Goal: Navigation & Orientation: Understand site structure

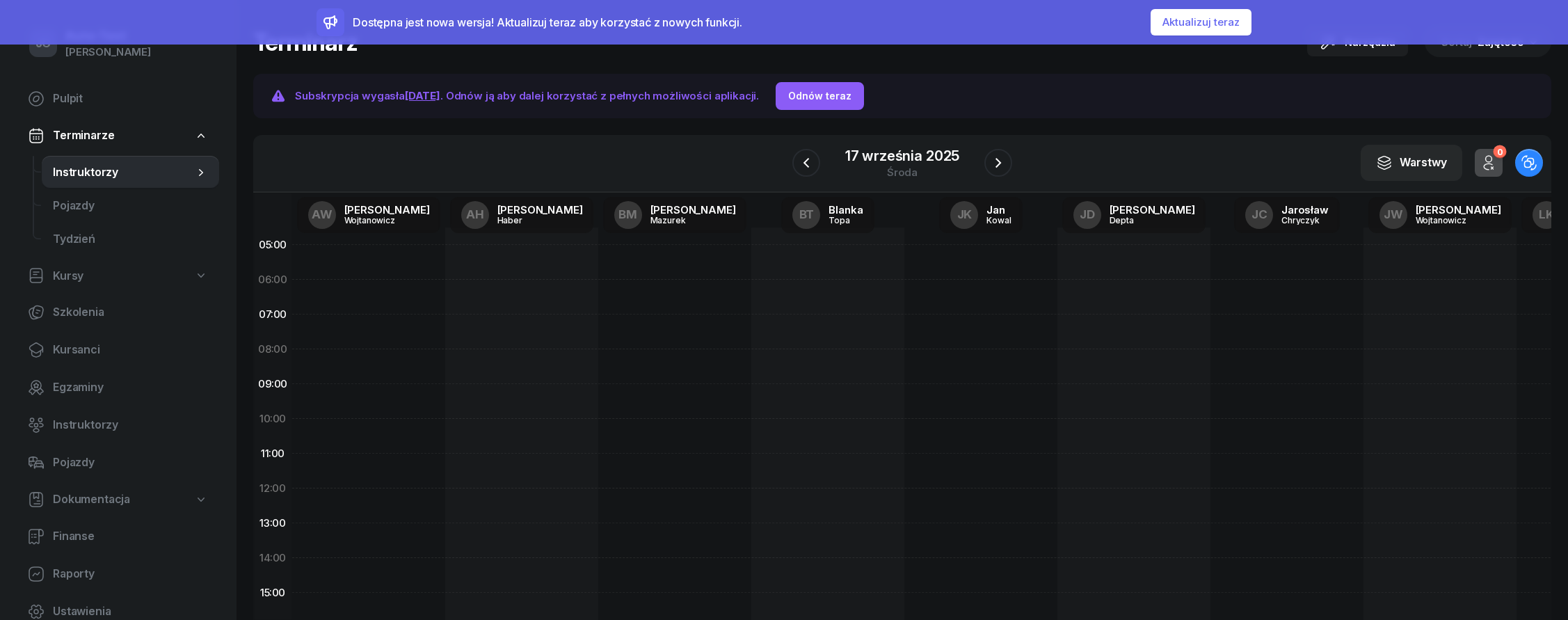
click at [1172, 21] on button "Aktualizuj teraz" at bounding box center [1201, 22] width 101 height 26
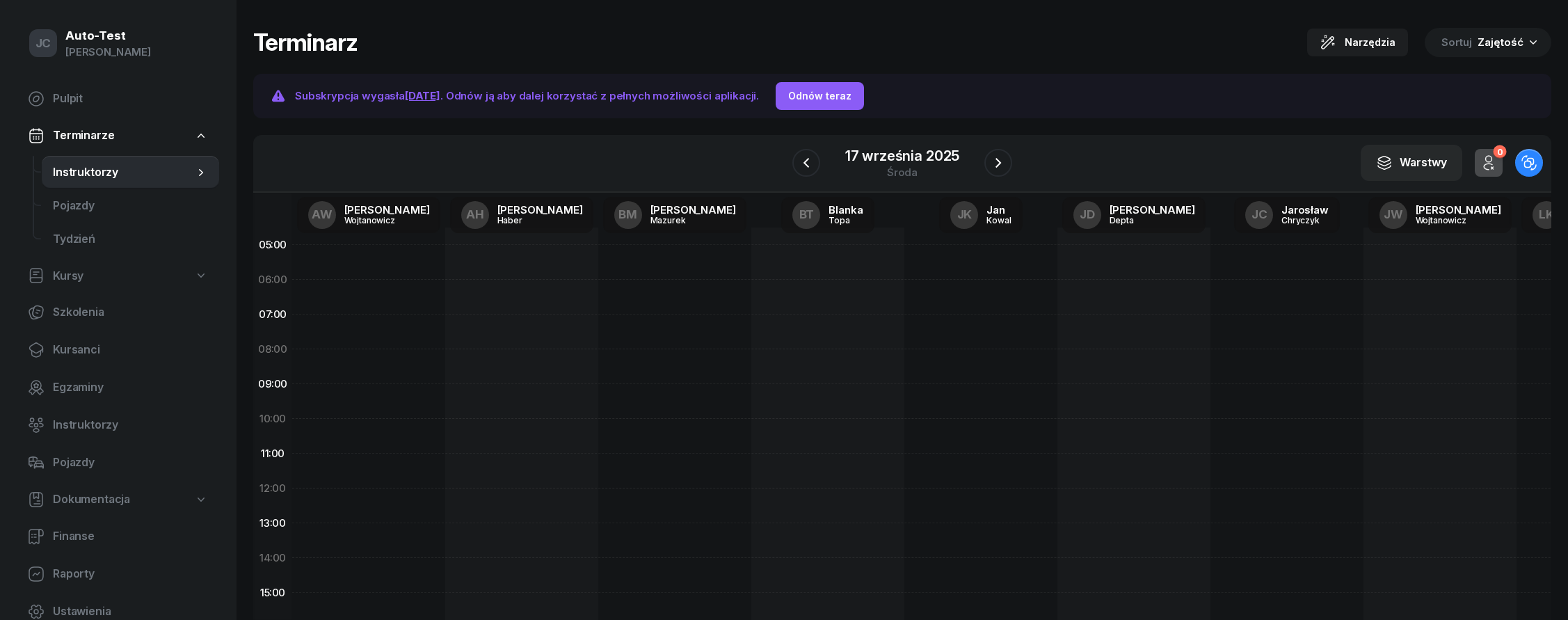
drag, startPoint x: 387, startPoint y: 214, endPoint x: 459, endPoint y: 231, distance: 74.0
click at [458, 231] on section "W Wybierz AW [PERSON_NAME] AH [PERSON_NAME] BM [PERSON_NAME] BT [PERSON_NAME] J…" at bounding box center [902, 393] width 1298 height 515
click at [108, 353] on span "Kursanci" at bounding box center [130, 350] width 155 height 18
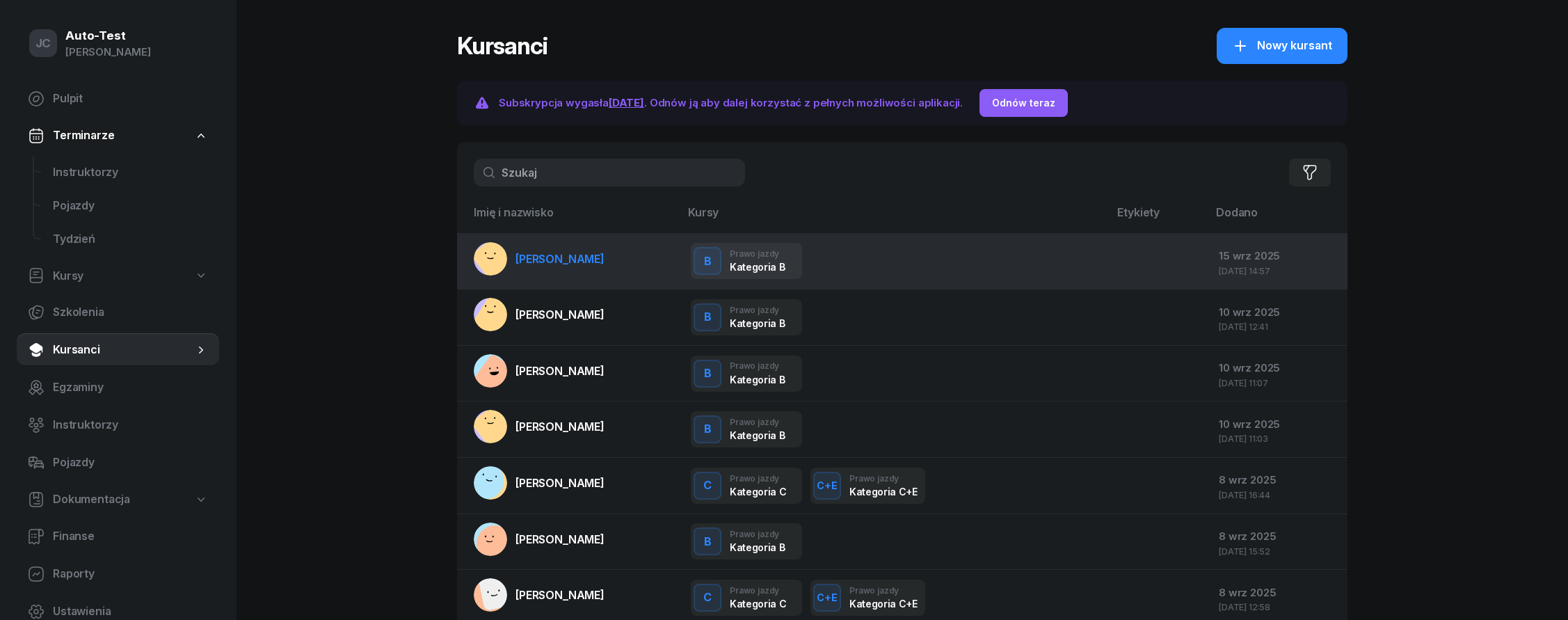
click at [568, 260] on span "[PERSON_NAME]" at bounding box center [560, 258] width 89 height 14
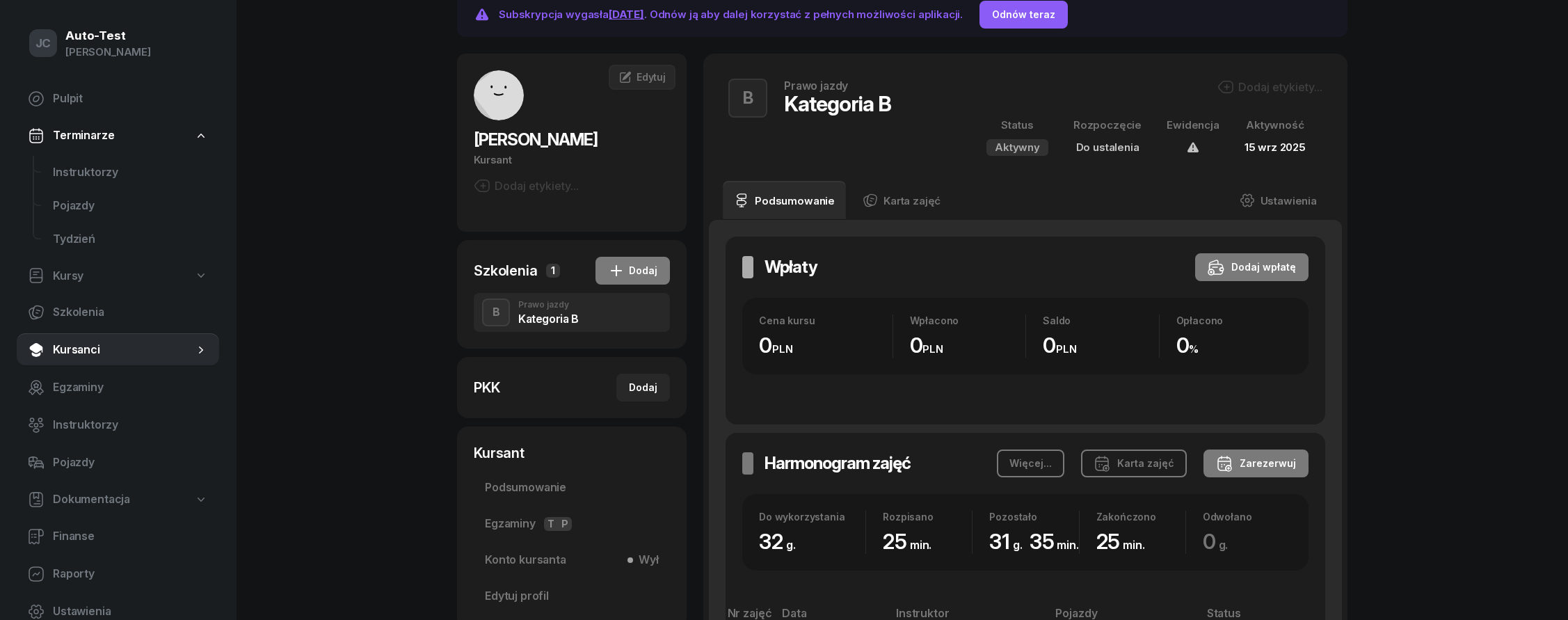
scroll to position [323, 0]
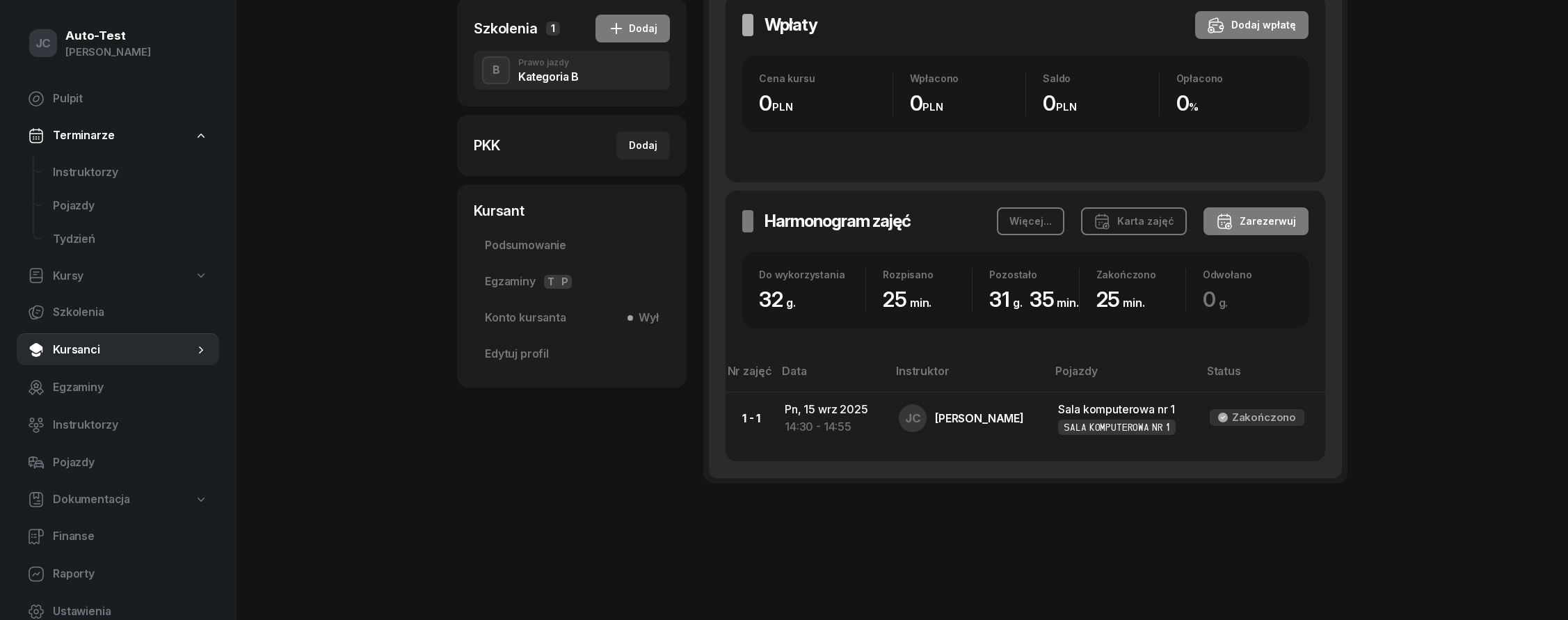
click at [735, 254] on div "Kursanci Subskrypcja wygasła [DATE] . Odnów ją aby dalej korzystać z pełnych mo…" at bounding box center [902, 115] width 890 height 875
drag, startPoint x: 983, startPoint y: 287, endPoint x: 1053, endPoint y: 282, distance: 70.2
click at [1053, 282] on div "Kursanci Subskrypcja wygasła [DATE] . Odnów ją aby dalej korzystać z pełnych mo…" at bounding box center [902, 115] width 890 height 875
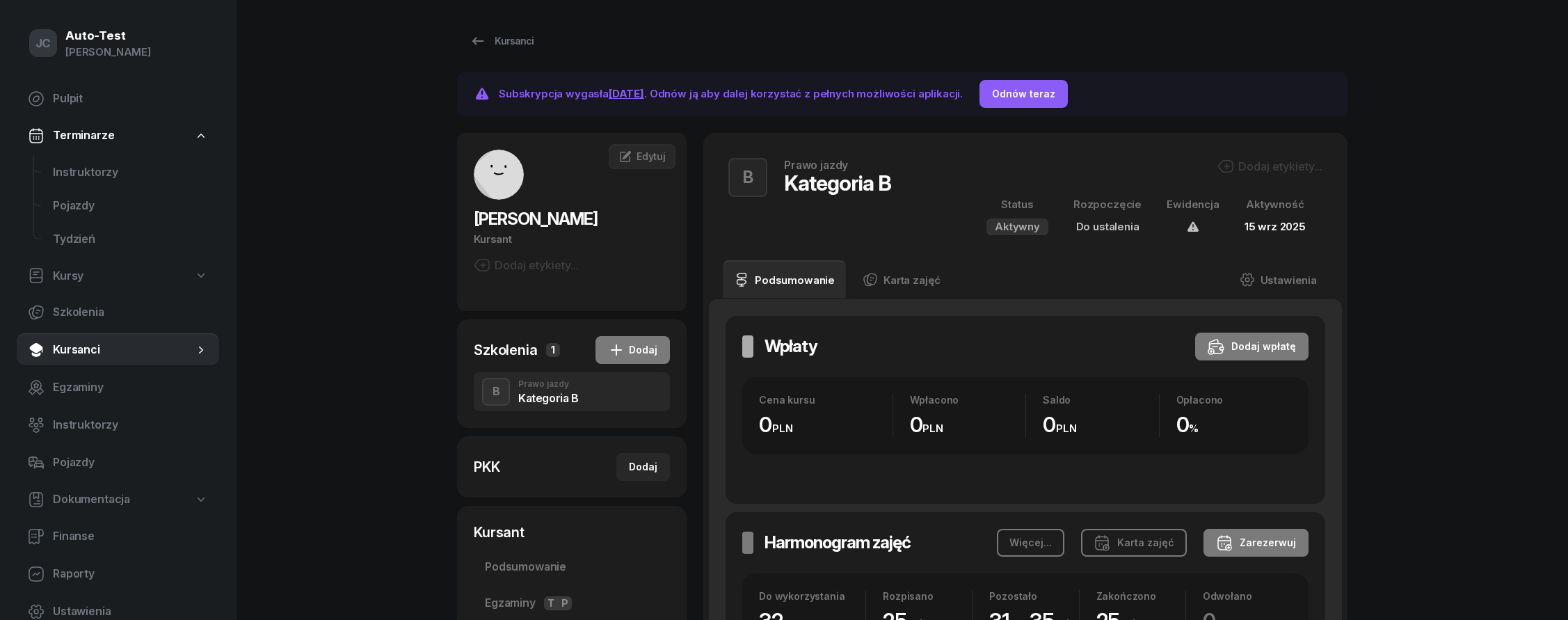
scroll to position [0, 0]
drag, startPoint x: 846, startPoint y: 401, endPoint x: 953, endPoint y: 412, distance: 107.6
click at [955, 416] on div "Kursanci Subskrypcja wygasła [DATE] . Odnów ją aby dalej korzystać z pełnych mo…" at bounding box center [902, 437] width 890 height 875
drag, startPoint x: 529, startPoint y: 388, endPoint x: 544, endPoint y: 373, distance: 21.2
click at [532, 389] on div "Kursanci Subskrypcja wygasła [DATE] . Odnów ją aby dalej korzystać z pełnych mo…" at bounding box center [902, 437] width 890 height 875
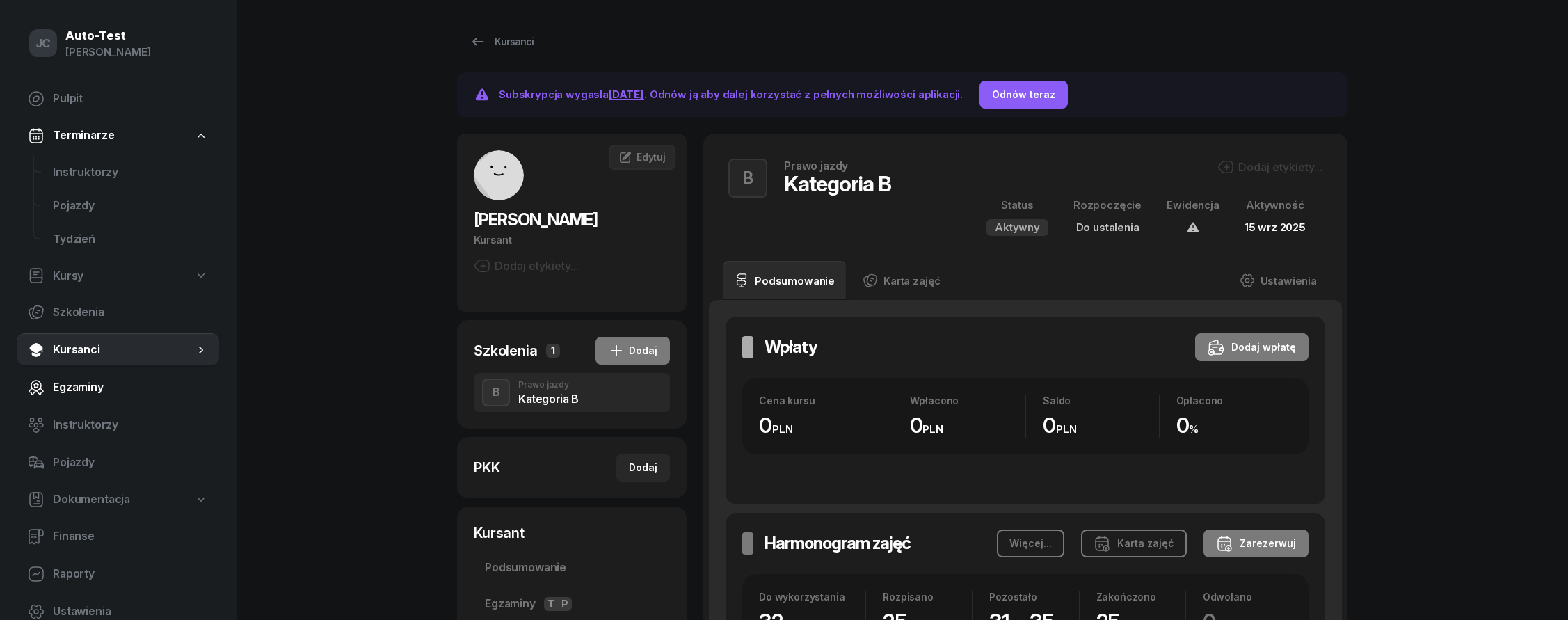
click at [98, 394] on span "Egzaminy" at bounding box center [130, 388] width 155 height 18
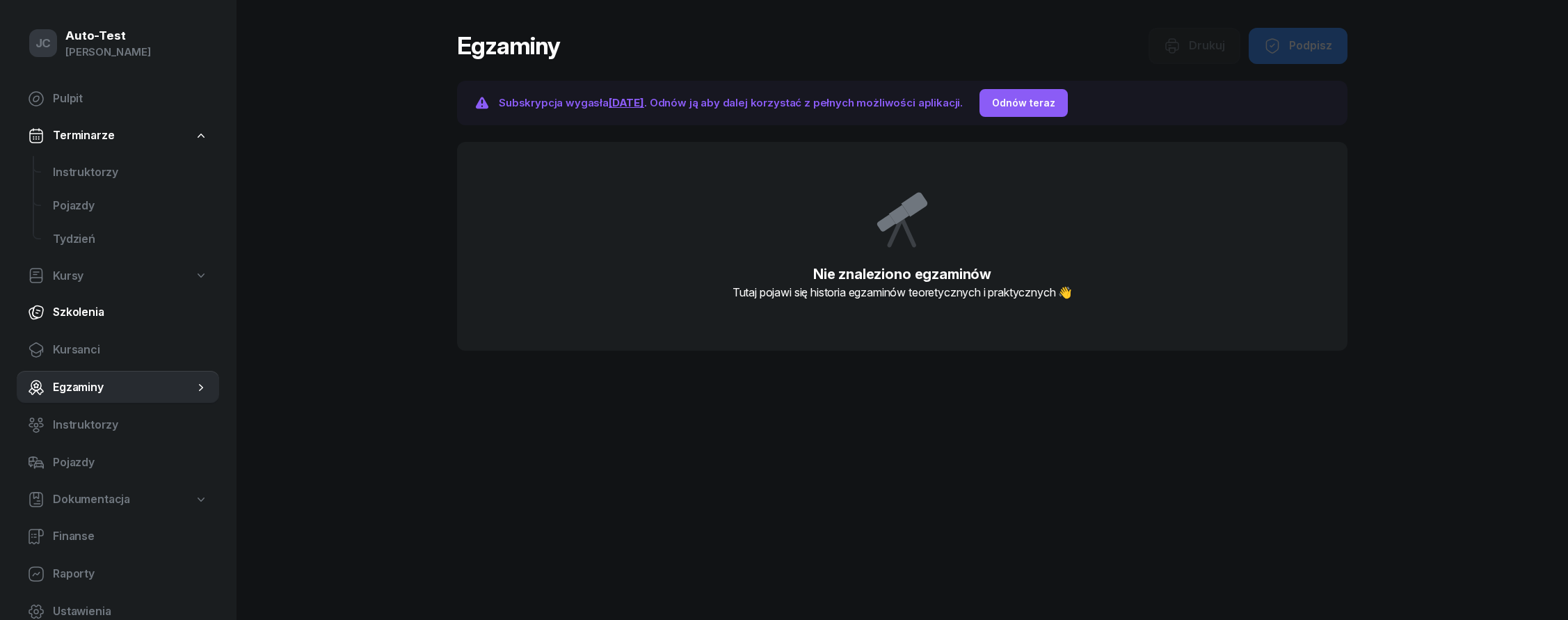
click at [110, 322] on span "Szkolenia" at bounding box center [130, 313] width 155 height 18
select select "createdAt-desc"
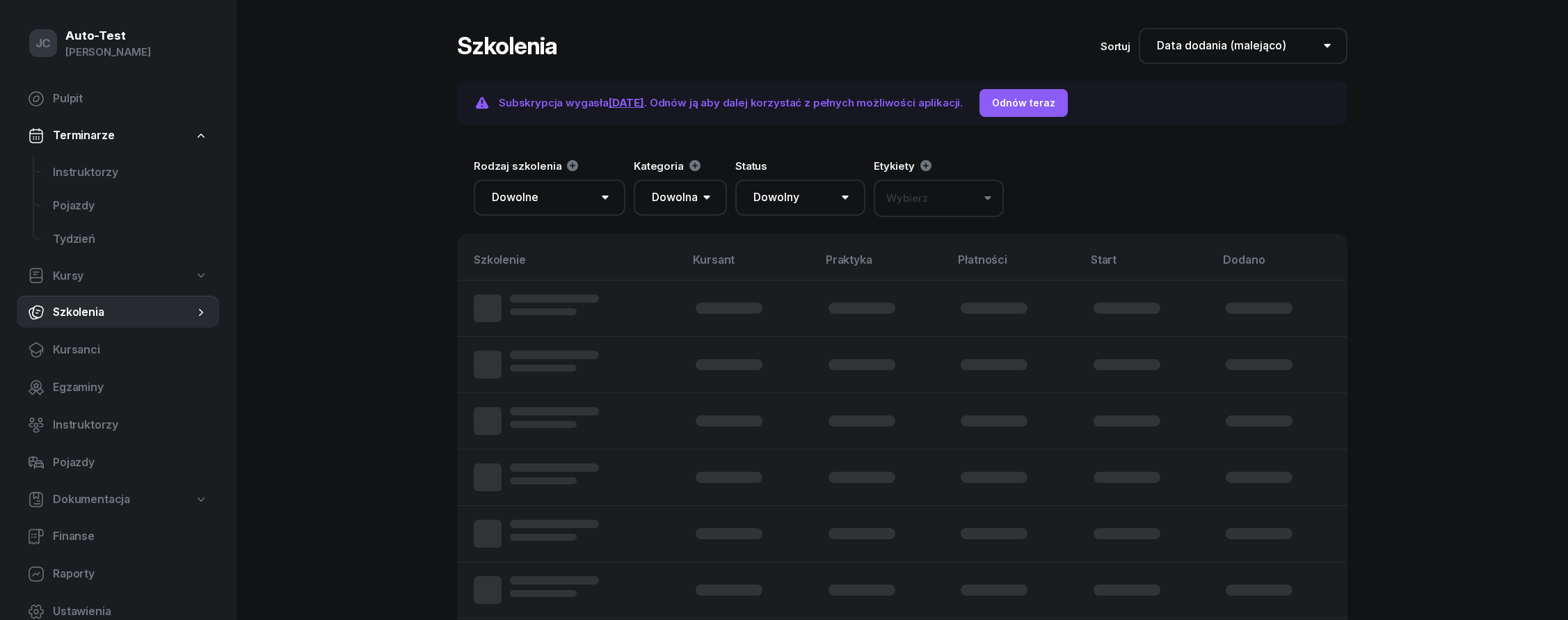
click at [105, 267] on link "Kursy" at bounding box center [117, 275] width 203 height 32
select select
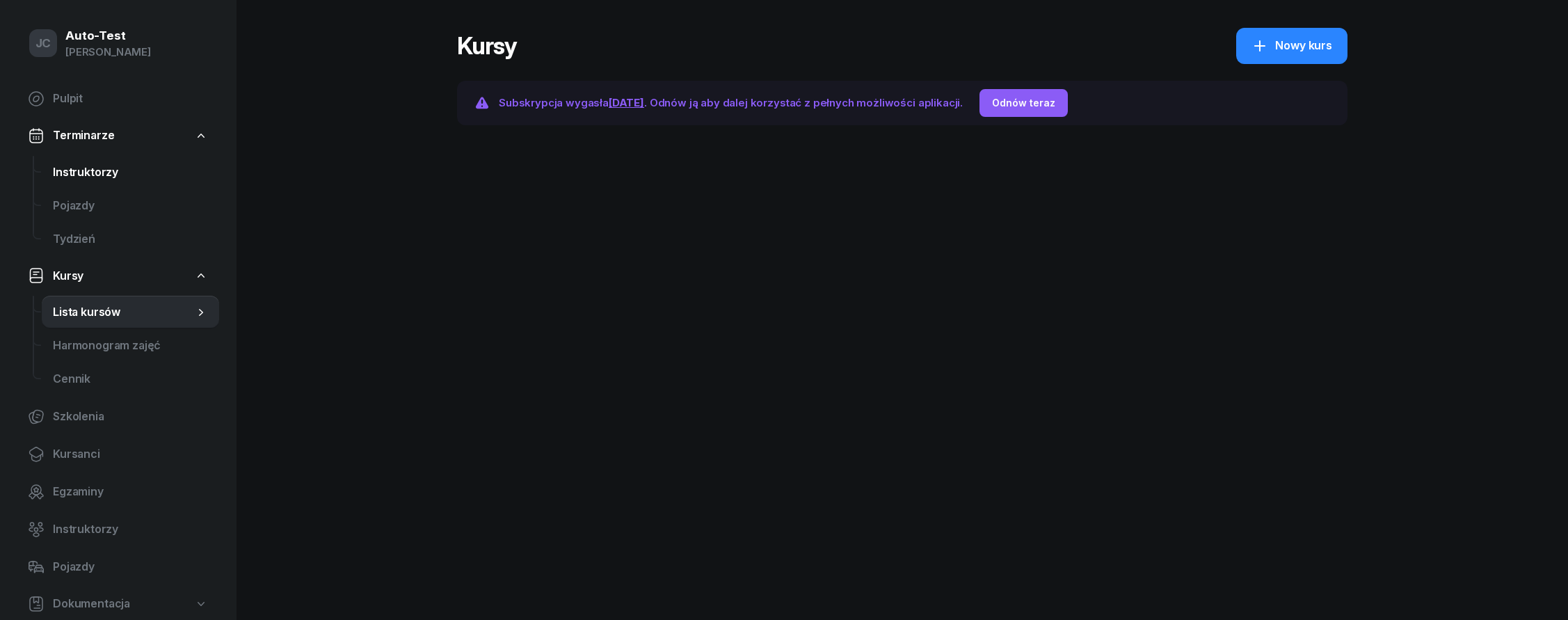
click at [113, 164] on span "Instruktorzy" at bounding box center [130, 173] width 155 height 18
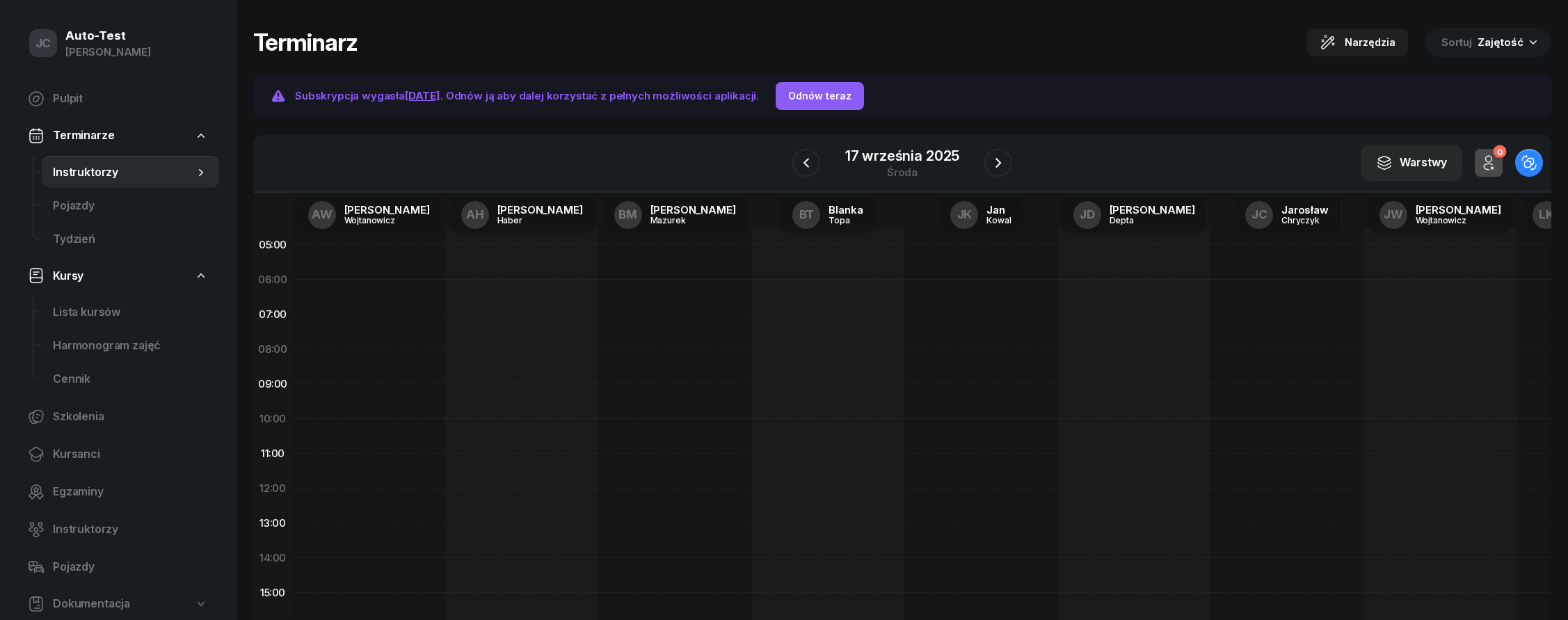
click at [102, 135] on span "Terminarze" at bounding box center [83, 135] width 61 height 18
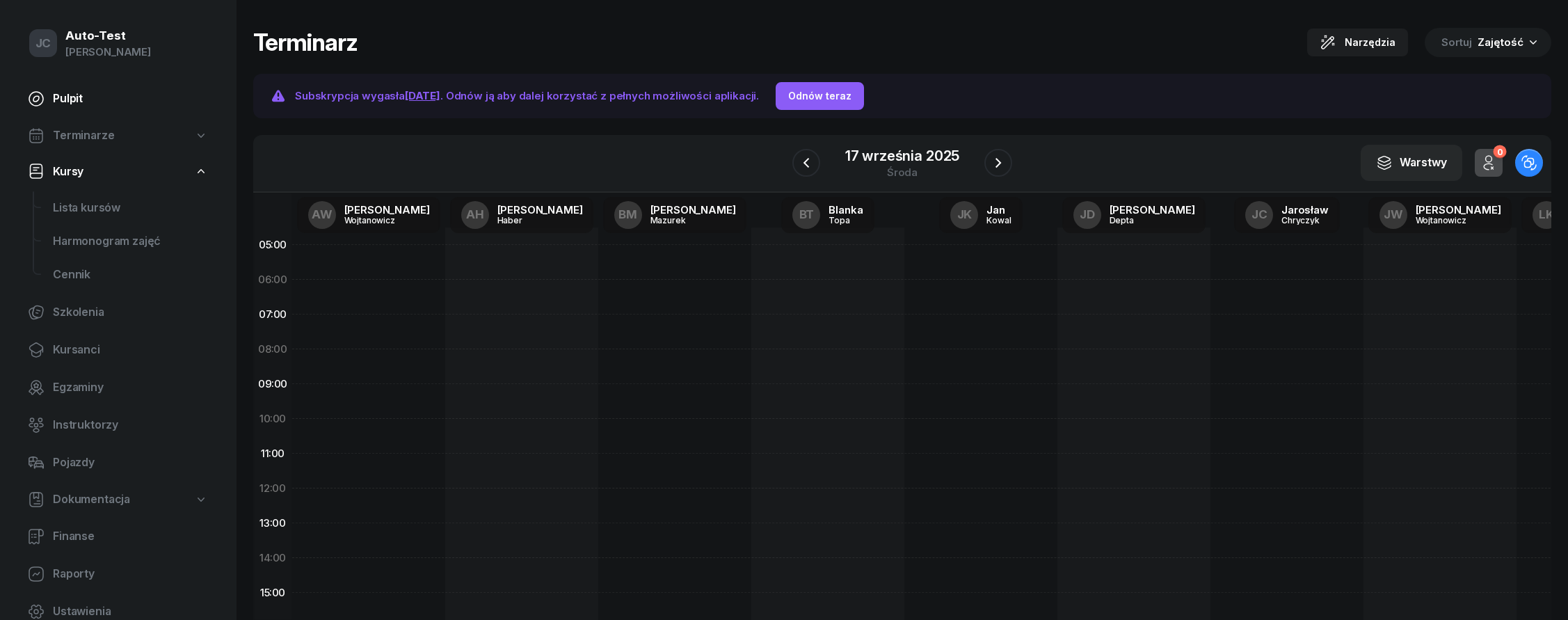
click at [103, 114] on link "Pulpit" at bounding box center [117, 98] width 203 height 34
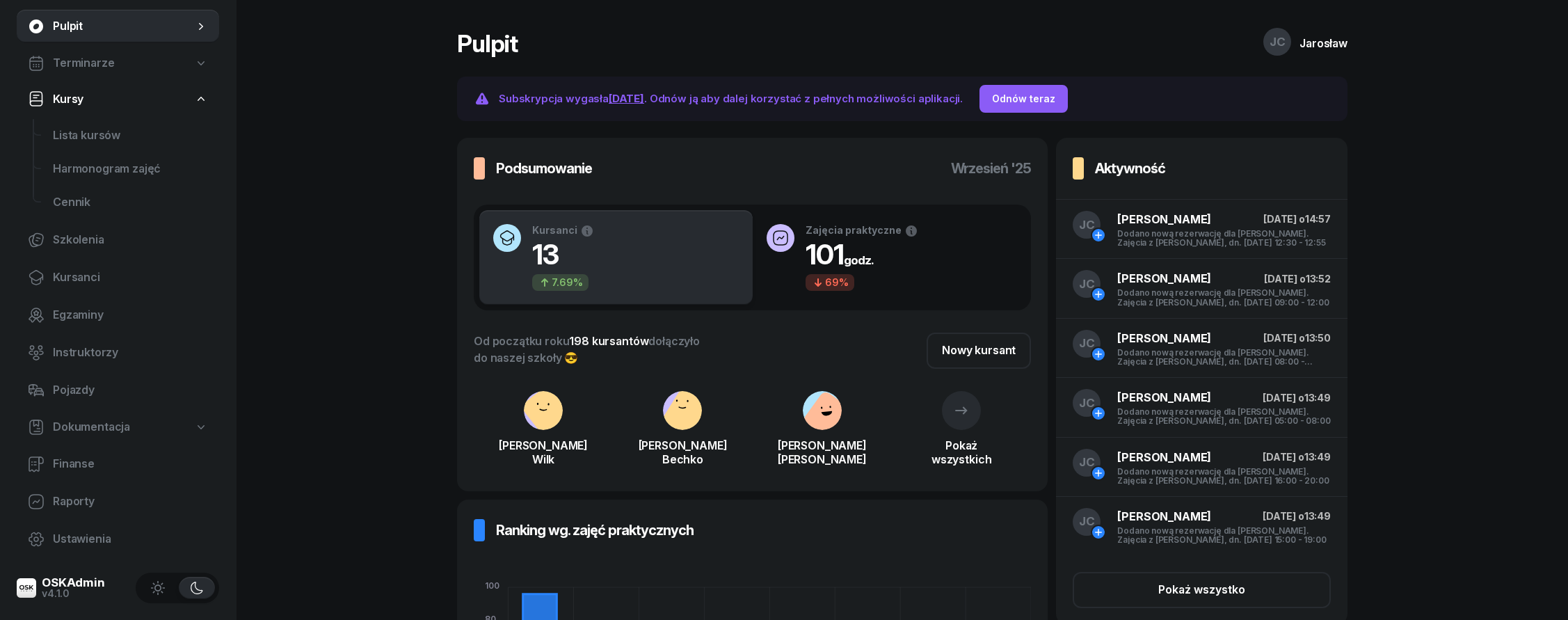
scroll to position [73, 0]
click at [80, 388] on span "Pojazdy" at bounding box center [130, 391] width 155 height 18
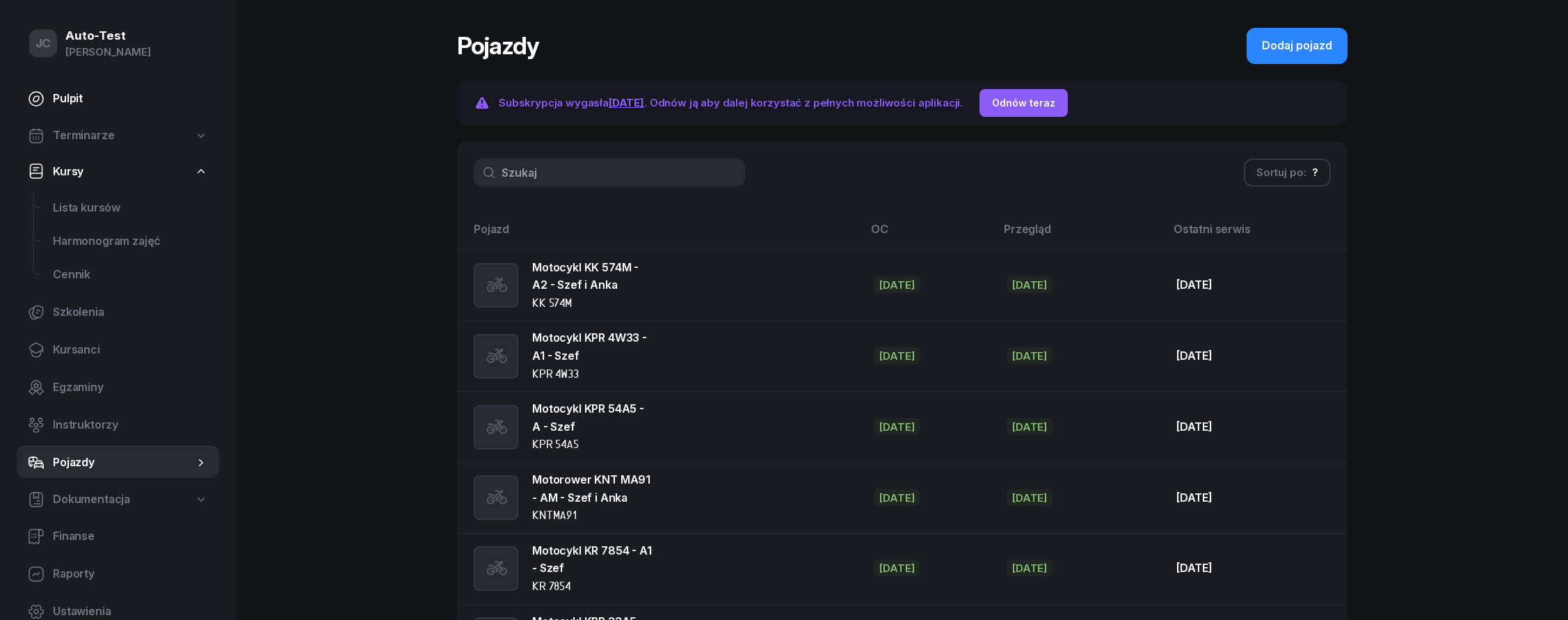
click at [94, 95] on span "Pulpit" at bounding box center [130, 99] width 155 height 18
